Goal: Task Accomplishment & Management: Manage account settings

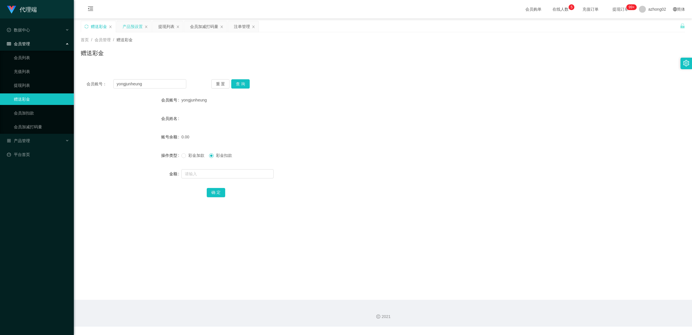
click at [132, 26] on div "产品预设置" at bounding box center [133, 26] width 20 height 11
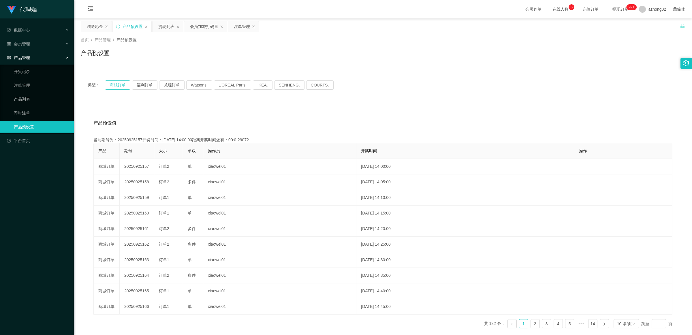
click at [117, 85] on button "商城订单" at bounding box center [117, 84] width 25 height 9
click at [95, 30] on div "赠送彩金" at bounding box center [95, 26] width 16 height 11
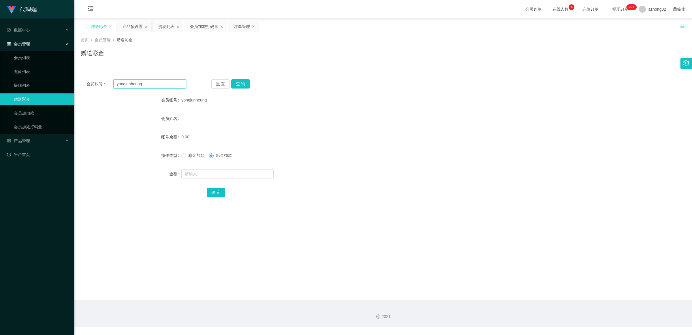
click at [145, 88] on input "yongjunheung" at bounding box center [149, 83] width 73 height 9
paste input "leolouisyulinhuan"
type input "leolouisyulinhuan"
click at [244, 86] on button "查 询" at bounding box center [240, 83] width 18 height 9
click at [247, 83] on button "查 询" at bounding box center [240, 83] width 18 height 9
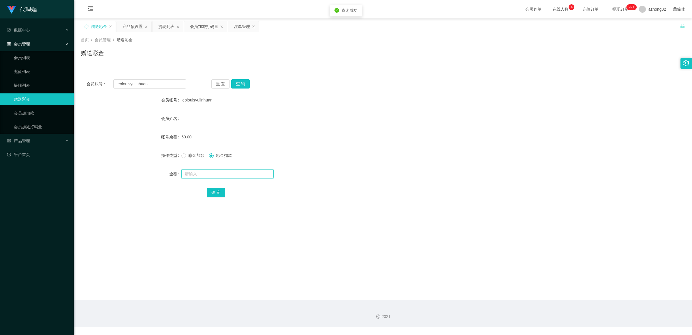
click at [207, 170] on input "text" at bounding box center [227, 173] width 92 height 9
type input "60"
click at [209, 191] on button "确 定" at bounding box center [216, 192] width 18 height 9
click at [160, 87] on input "leolouisyulinhuan" at bounding box center [149, 83] width 73 height 9
paste input "HDG19 CODE"
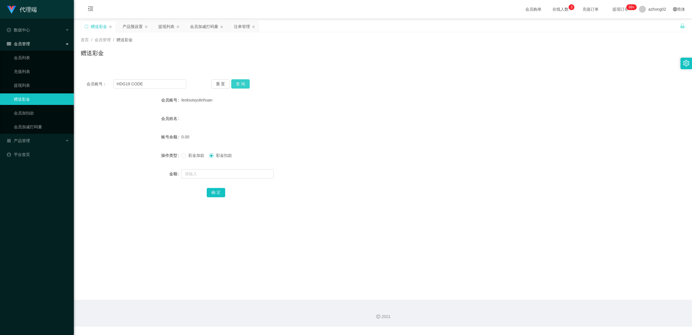
click at [241, 83] on button "查 询" at bounding box center [240, 83] width 18 height 9
click at [184, 86] on input "HDG19 CODE" at bounding box center [149, 83] width 73 height 9
paste input "Maggikari"
type input "Maggikari"
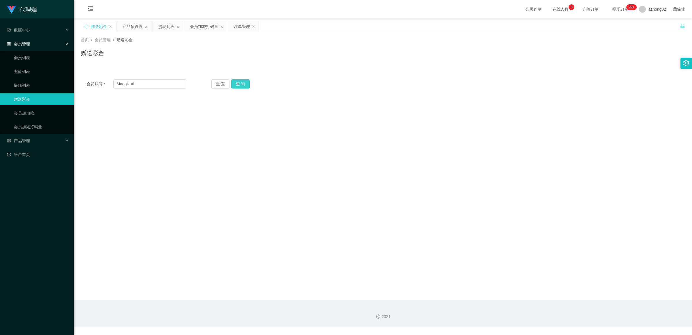
click at [240, 81] on button "查 询" at bounding box center [240, 83] width 18 height 9
click at [140, 82] on input "Maggikari" at bounding box center [149, 83] width 73 height 9
click at [158, 78] on div "会员账号： 重 置 查 询 会员账号 Maggikari 会员姓名 账号余额 200.00 操作类型 彩金加款 彩金扣款 金额 确 定" at bounding box center [383, 142] width 605 height 137
click at [155, 88] on input "text" at bounding box center [149, 83] width 73 height 9
paste input "leolouisyulinhuan"
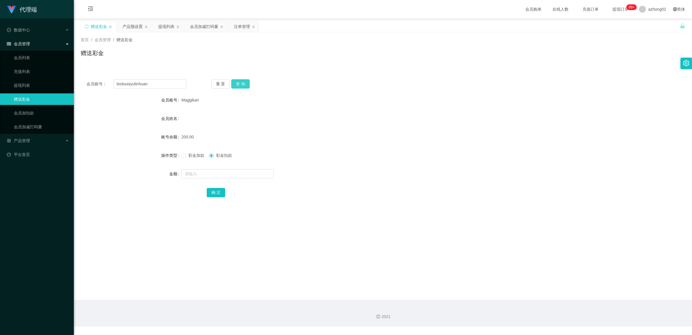
click at [237, 86] on button "查 询" at bounding box center [240, 83] width 18 height 9
click at [158, 86] on input "leolouisyulinhuan" at bounding box center [149, 83] width 73 height 9
paste input "Maggikari"
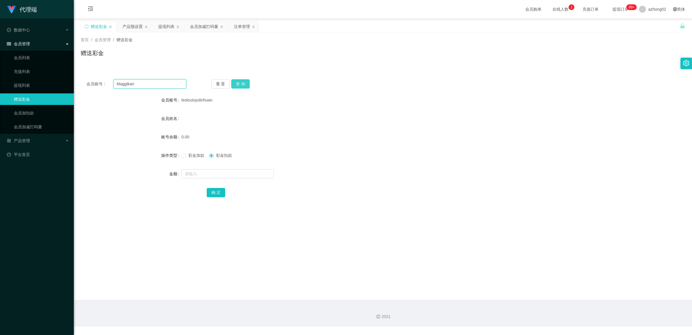
type input "Maggikari"
click at [239, 81] on button "查 询" at bounding box center [240, 83] width 18 height 9
